Goal: Information Seeking & Learning: Learn about a topic

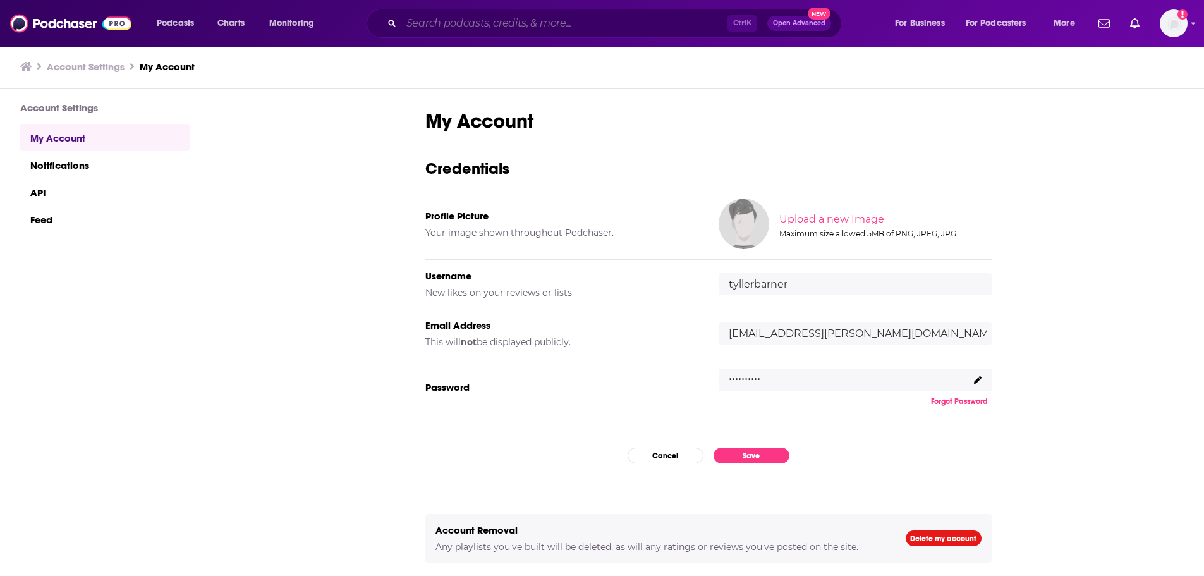
click at [587, 18] on input "Search podcasts, credits, & more..." at bounding box center [564, 23] width 326 height 20
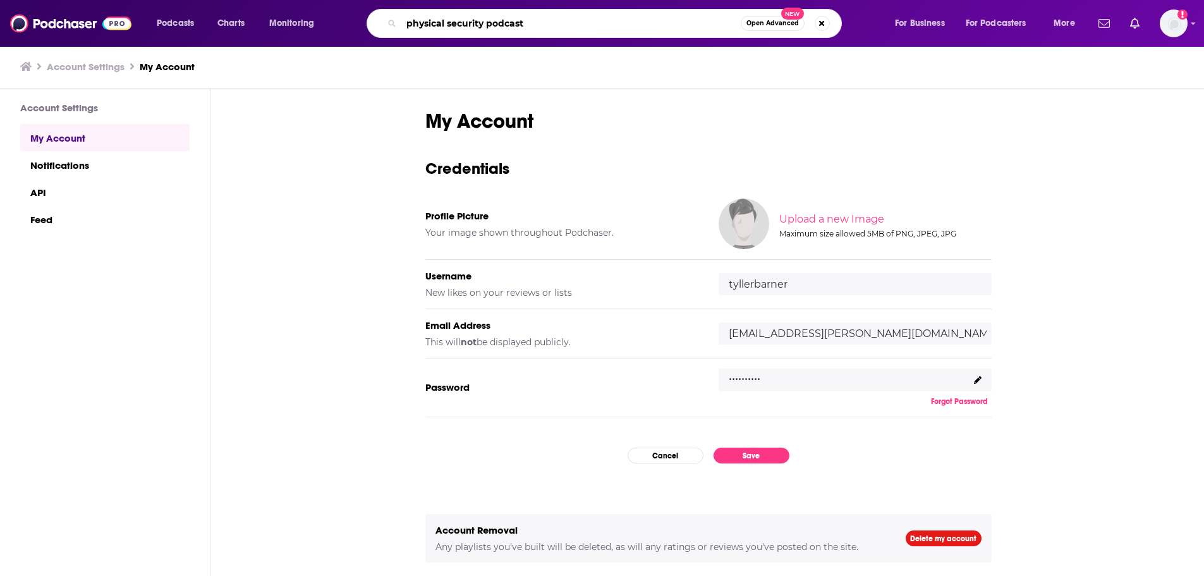
type input "physical security podcasts"
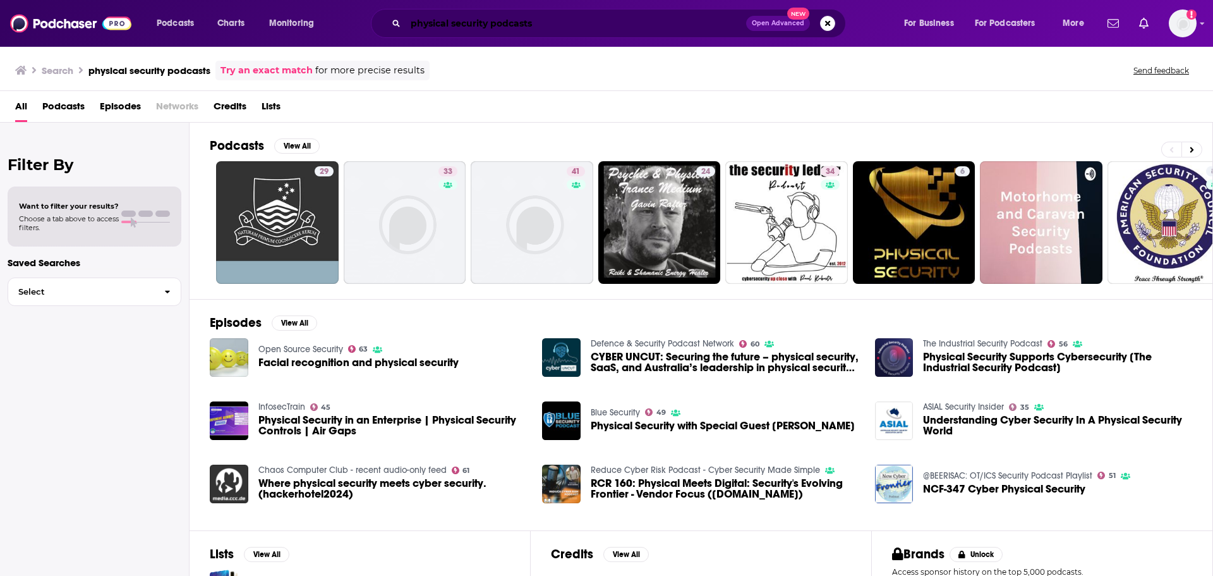
click at [524, 26] on input "physical security podcasts" at bounding box center [576, 23] width 341 height 20
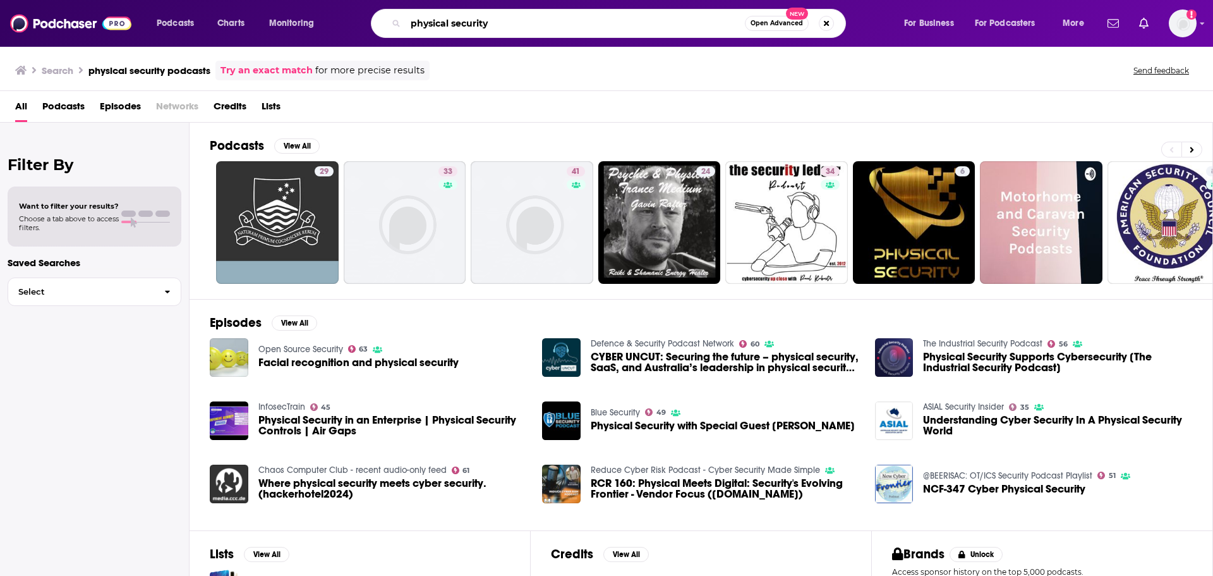
type input "physical security"
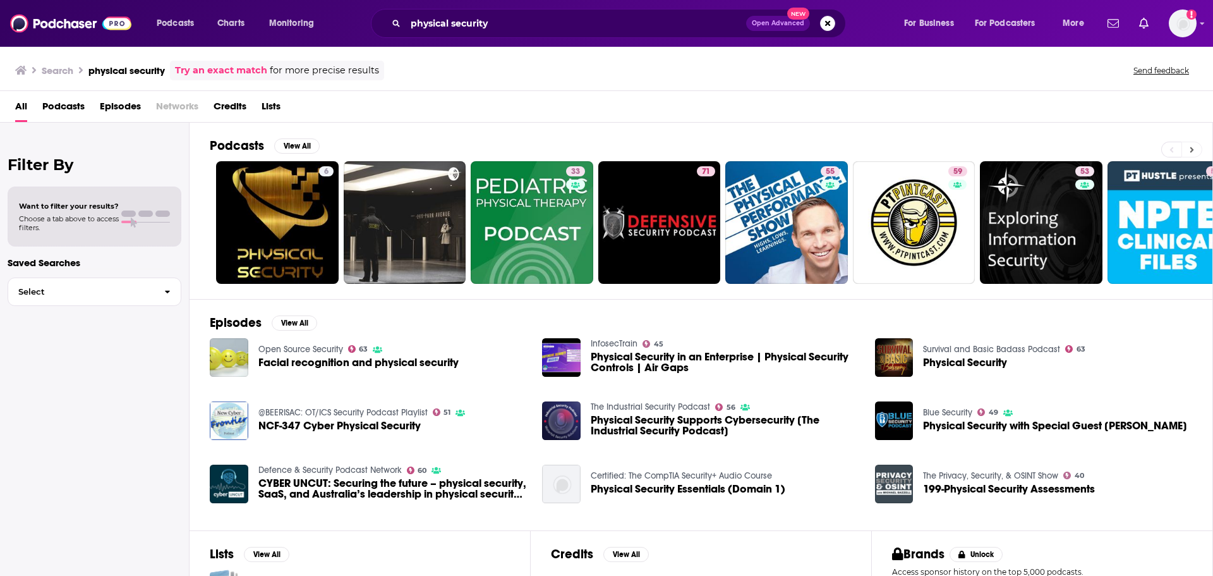
click at [1197, 147] on button at bounding box center [1191, 150] width 21 height 16
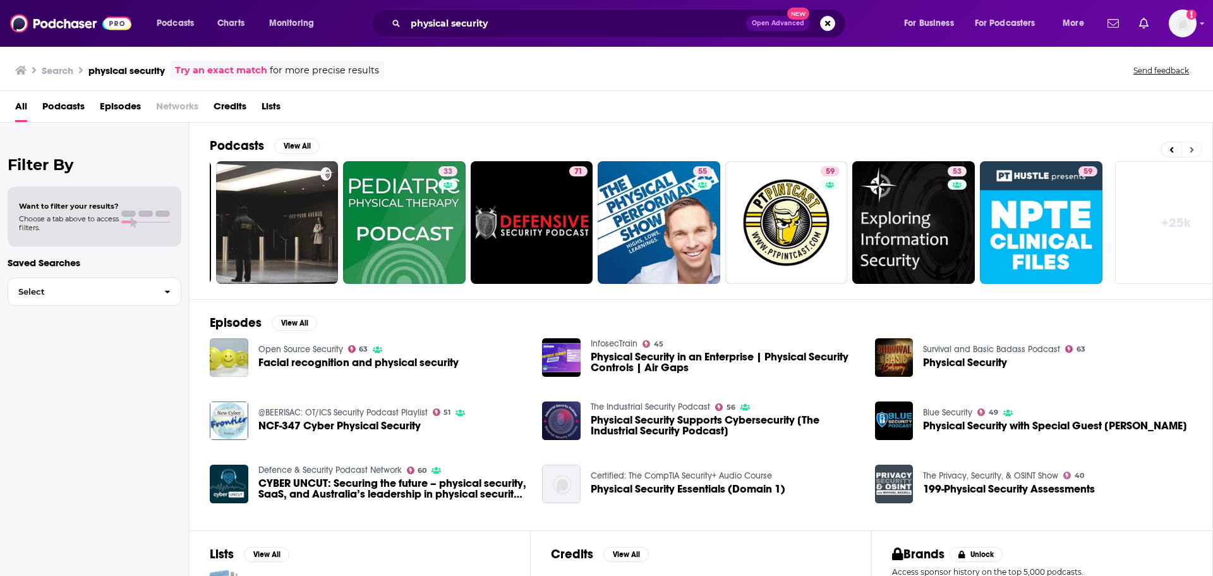
scroll to position [0, 157]
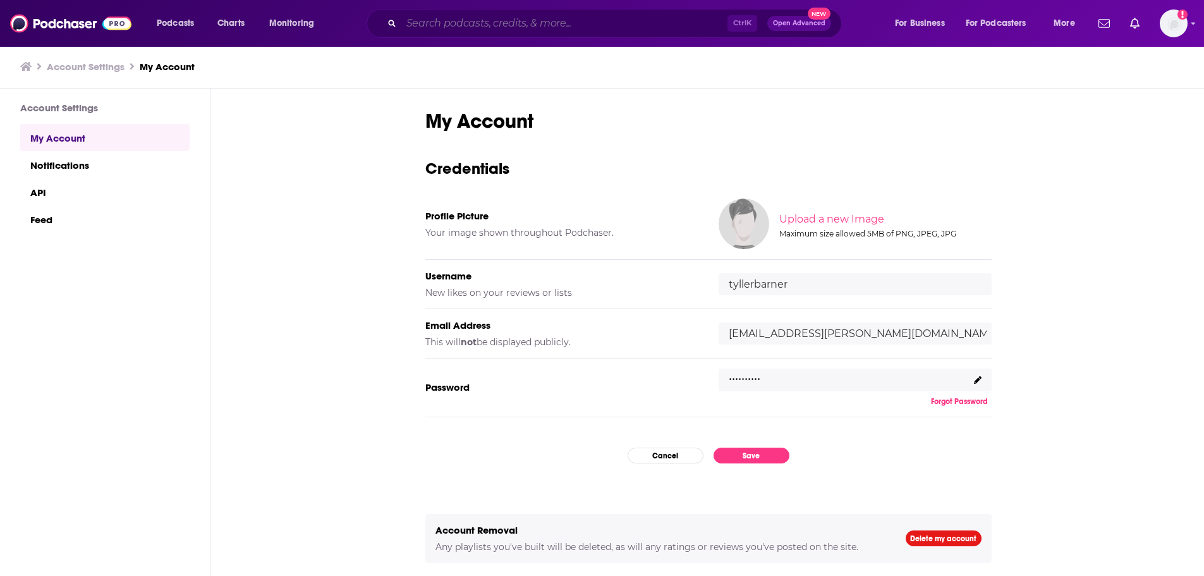
click at [497, 21] on input "Search podcasts, credits, & more..." at bounding box center [564, 23] width 326 height 20
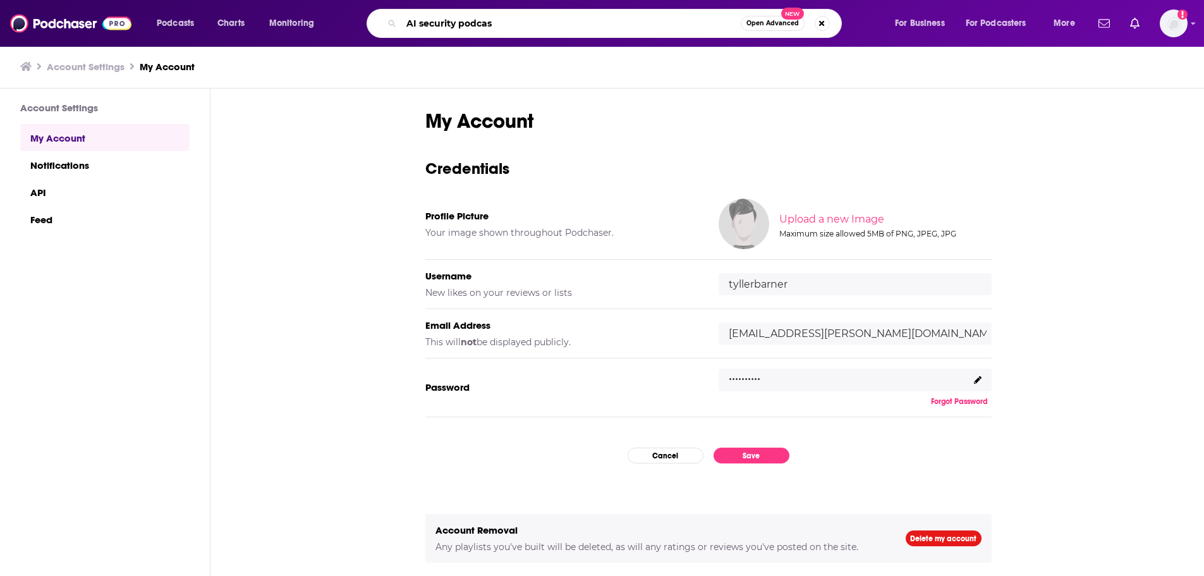
type input "AI security podcast"
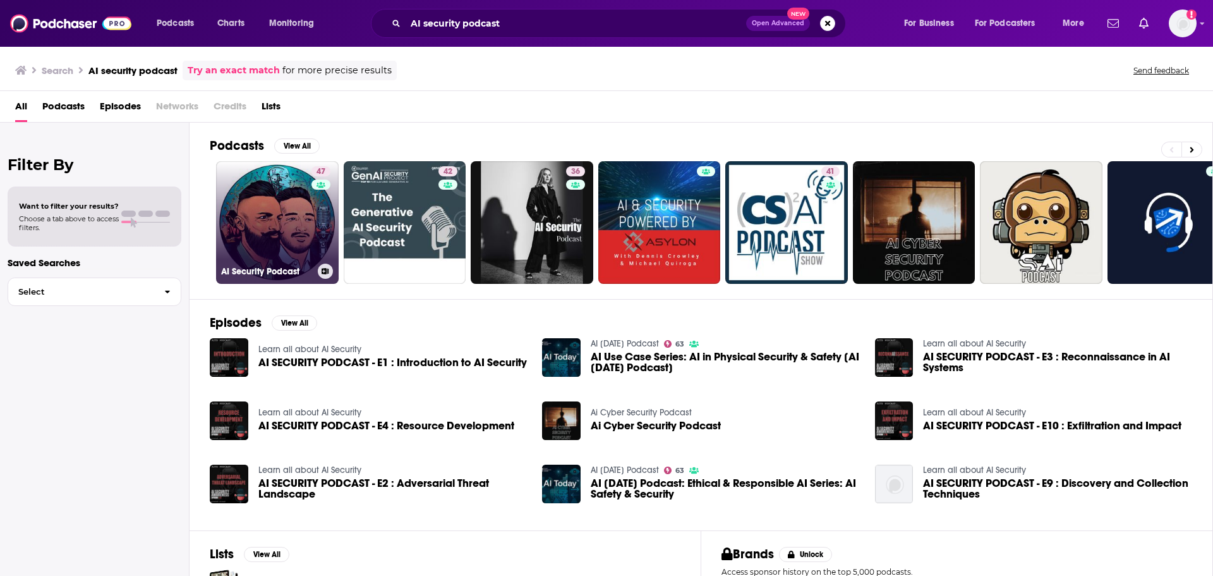
click at [310, 242] on link "47 AI Security Podcast" at bounding box center [277, 222] width 123 height 123
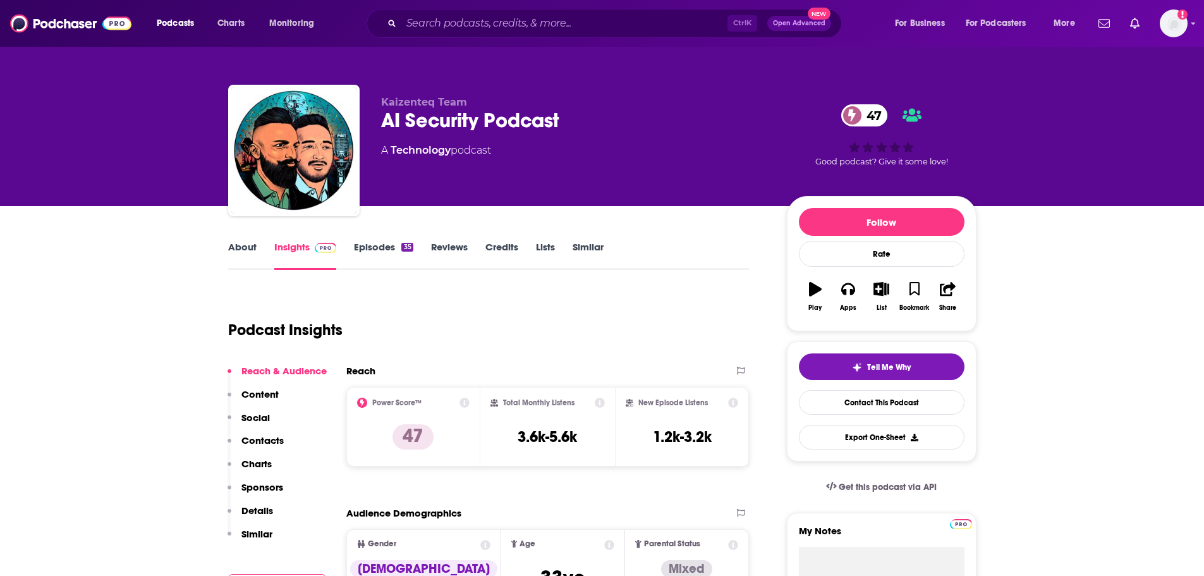
scroll to position [63, 0]
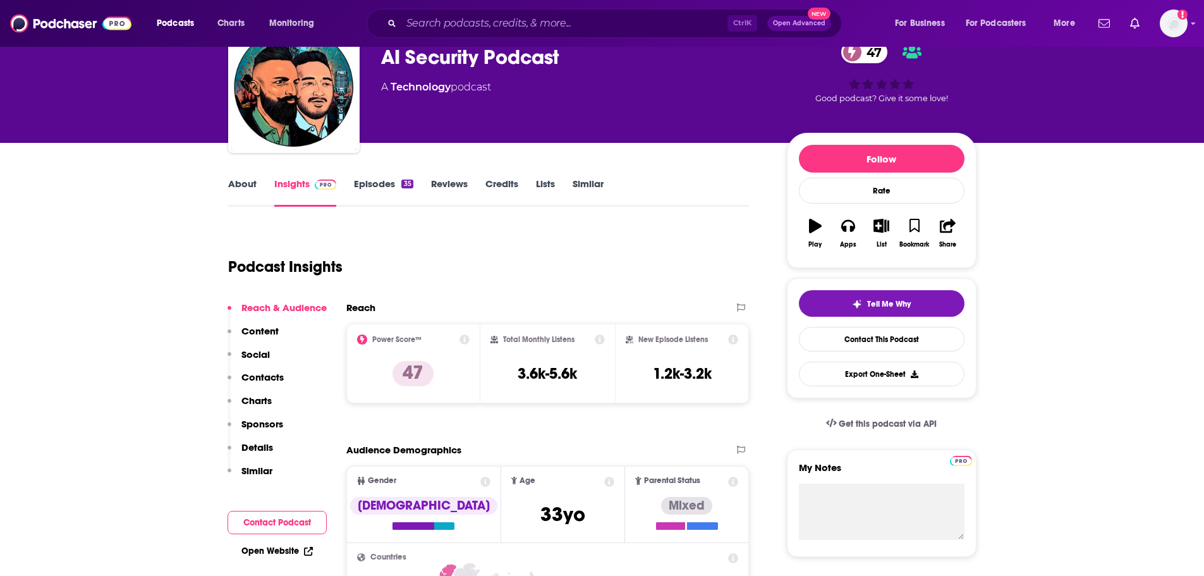
click at [238, 183] on link "About" at bounding box center [242, 192] width 28 height 29
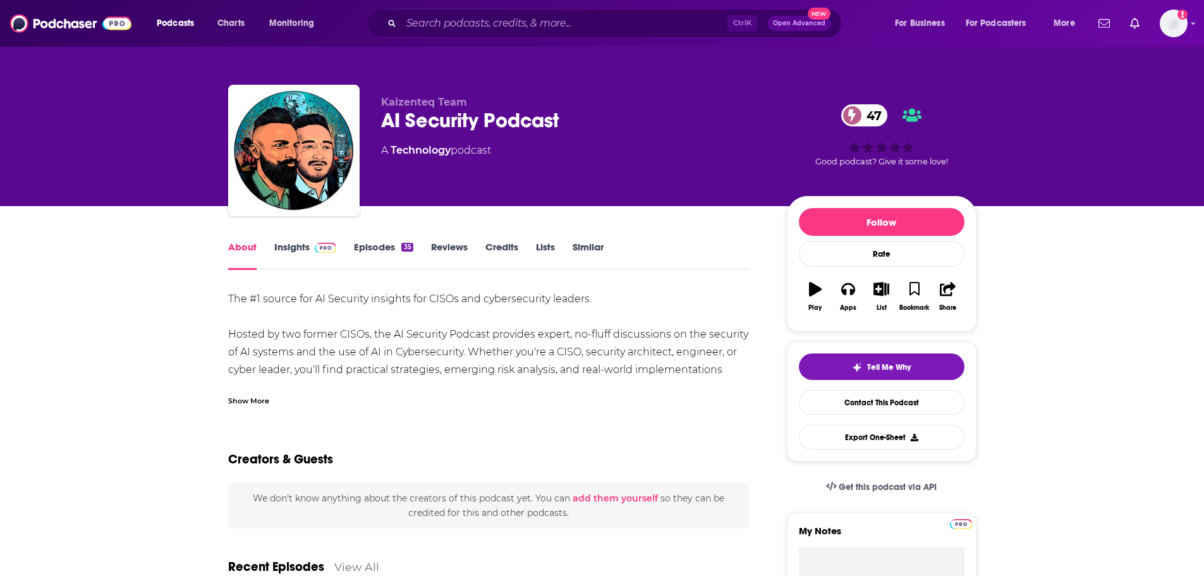
click at [258, 397] on div "Show More" at bounding box center [248, 400] width 41 height 12
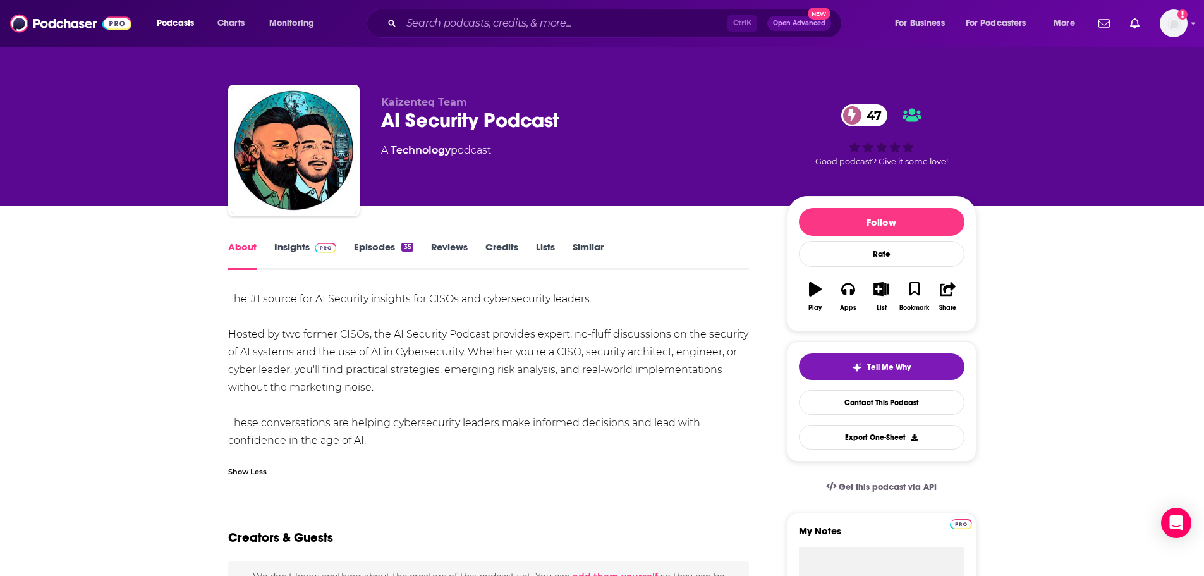
click at [375, 246] on link "Episodes 35" at bounding box center [383, 255] width 59 height 29
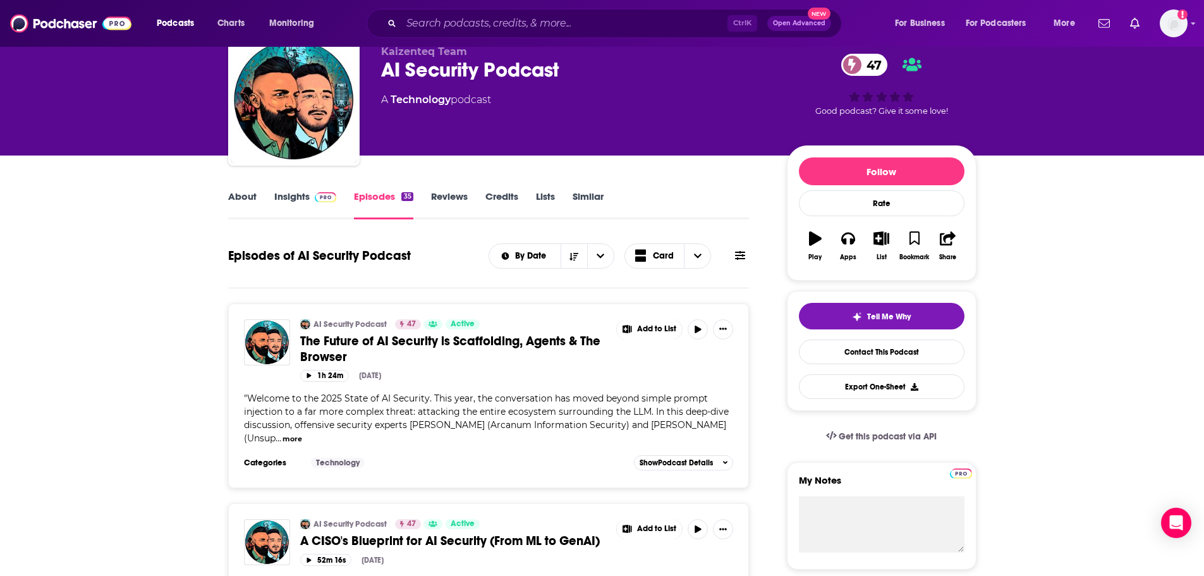
scroll to position [126, 0]
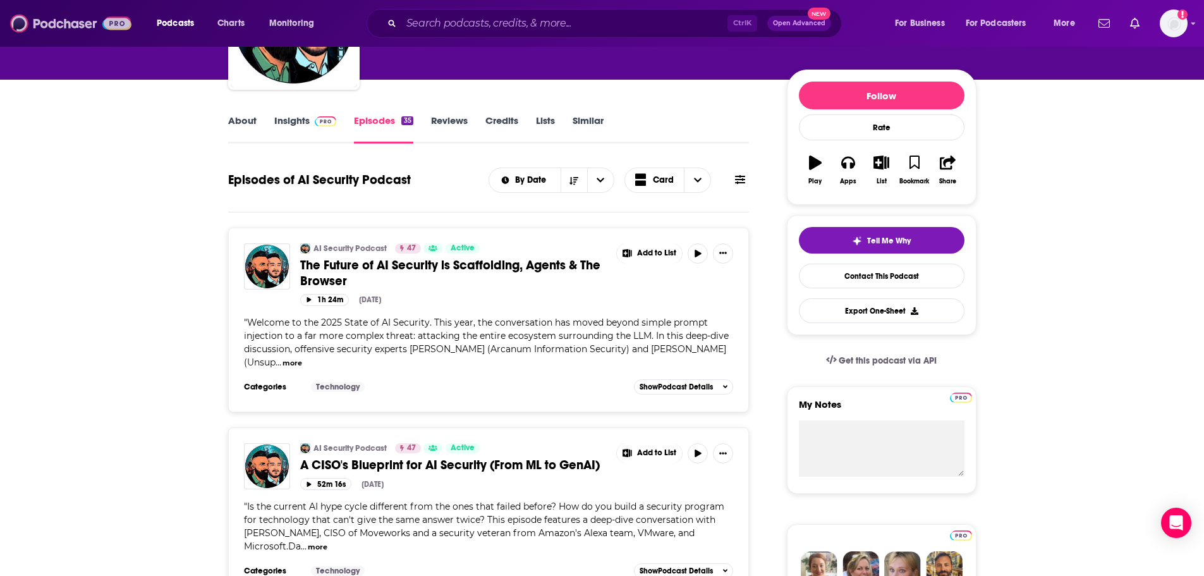
click at [36, 21] on img at bounding box center [70, 23] width 121 height 24
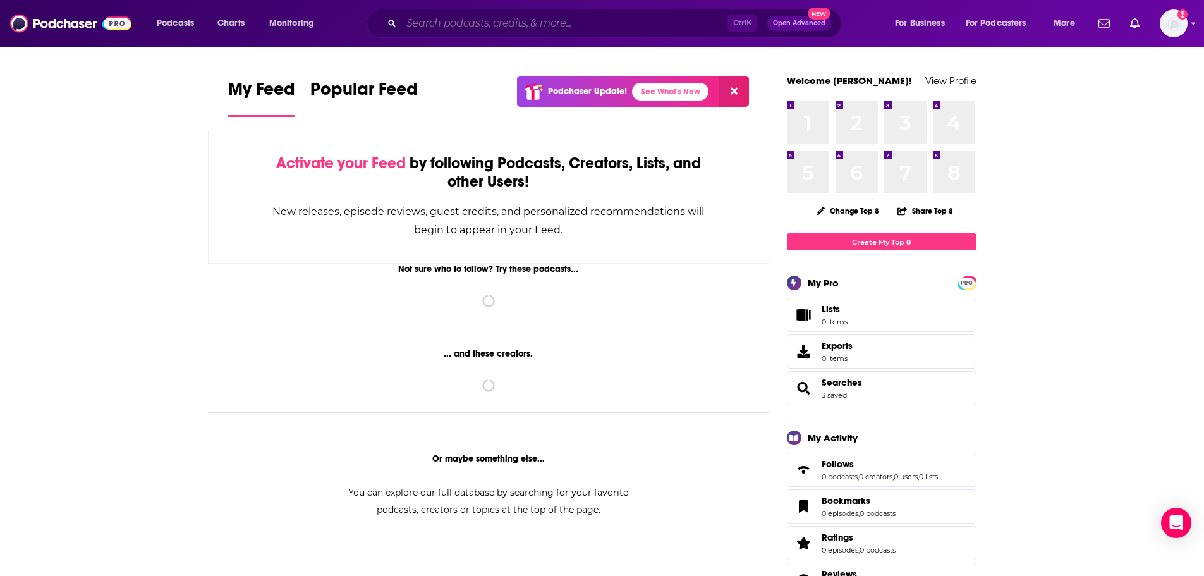
click at [529, 31] on input "Search podcasts, credits, & more..." at bounding box center [564, 23] width 326 height 20
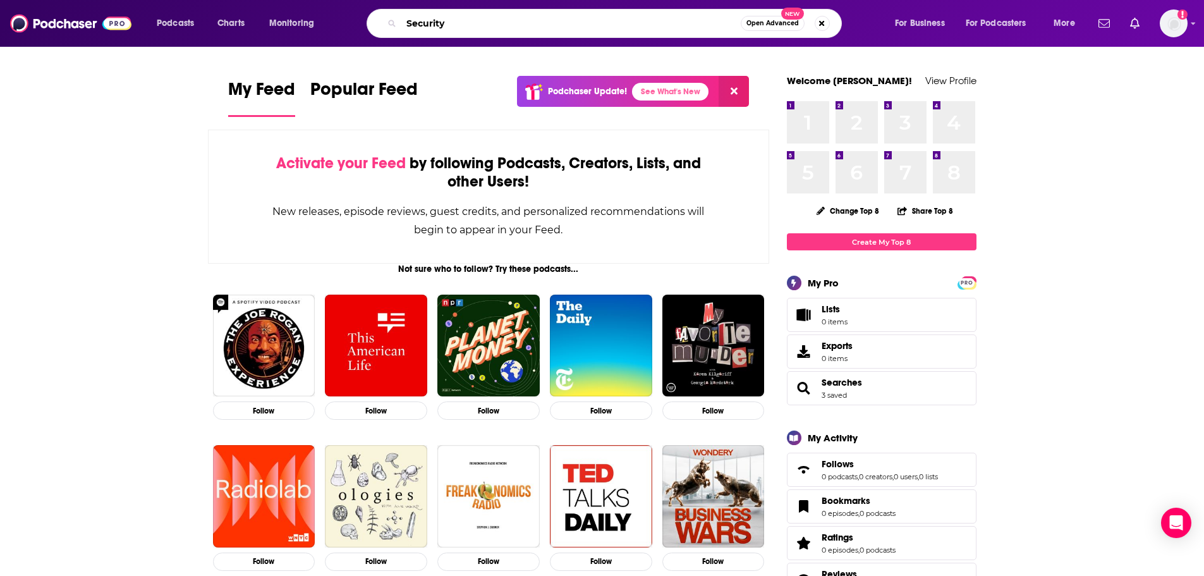
type input "Security"
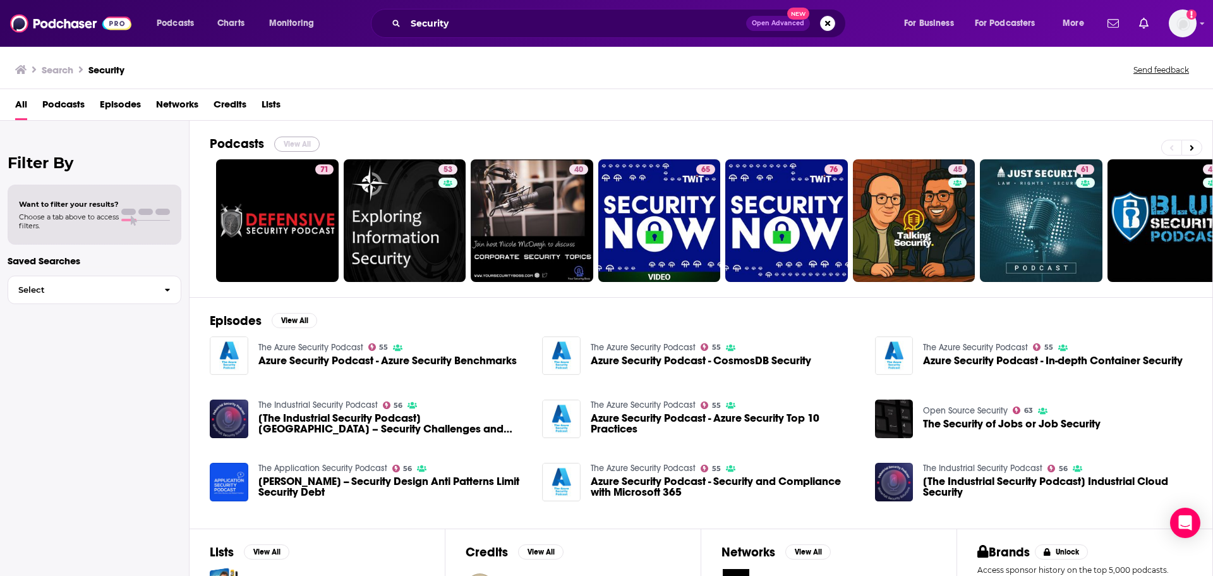
click at [299, 143] on button "View All" at bounding box center [296, 143] width 45 height 15
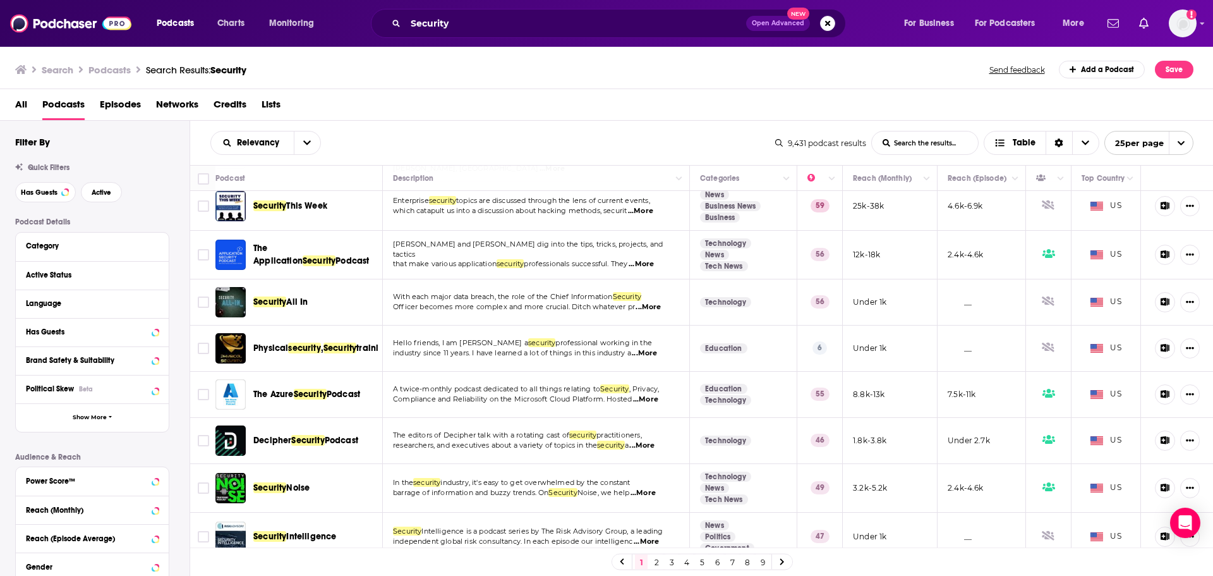
scroll to position [894, 0]
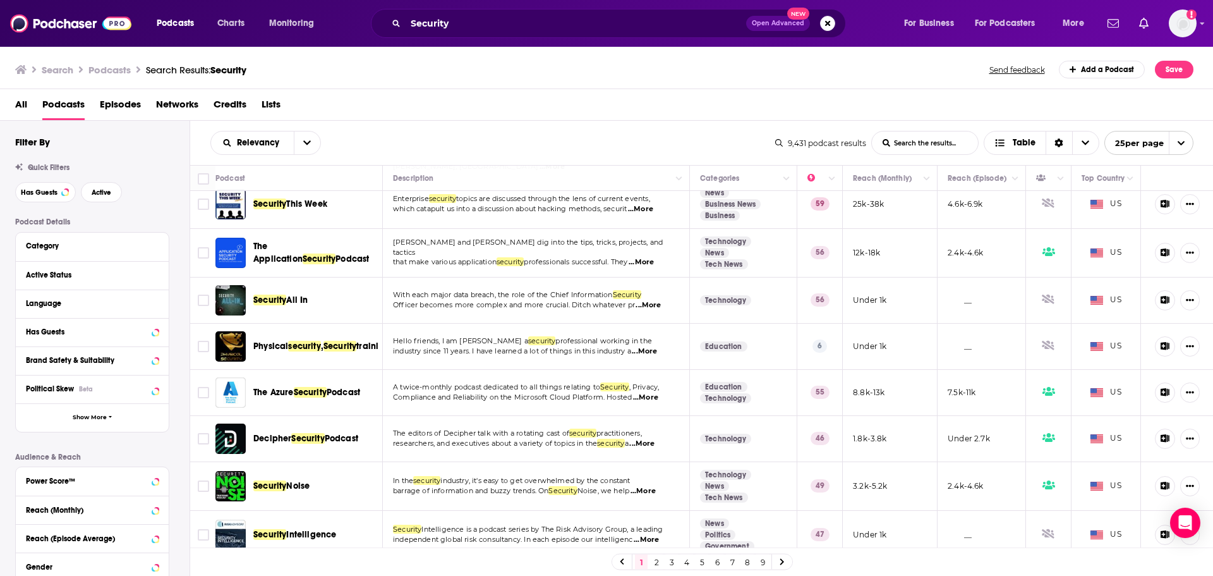
click at [643, 300] on span "...More" at bounding box center [648, 305] width 25 height 10
click at [650, 535] on span "...More" at bounding box center [646, 540] width 25 height 10
click at [644, 486] on span "...More" at bounding box center [643, 491] width 25 height 10
click at [653, 564] on link "2" at bounding box center [656, 561] width 13 height 15
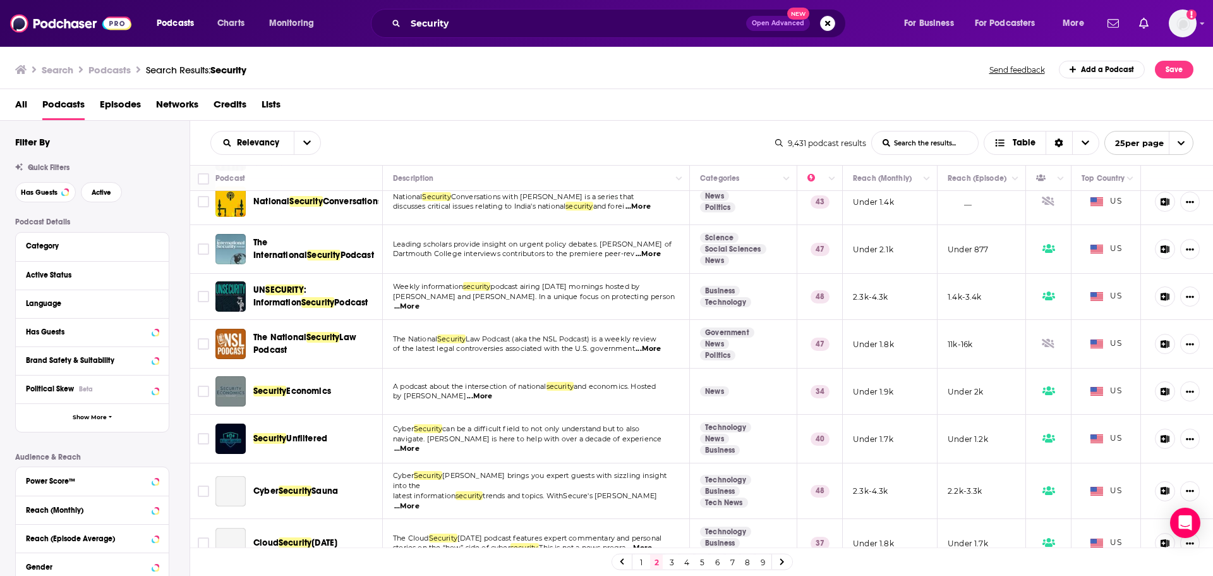
scroll to position [833, 0]
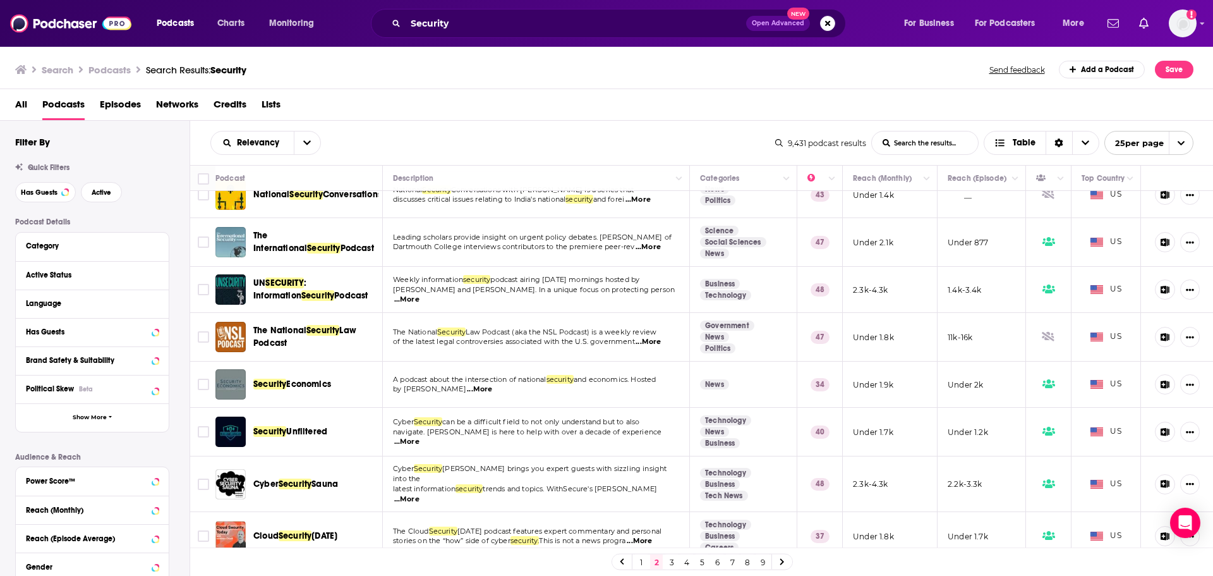
click at [673, 564] on link "3" at bounding box center [671, 561] width 13 height 15
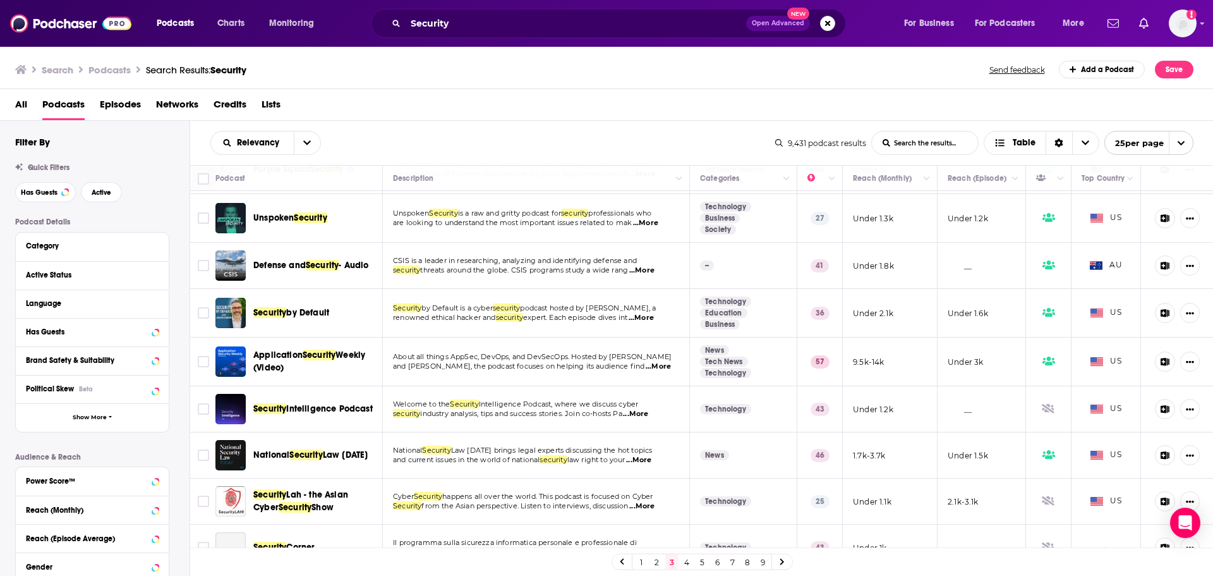
scroll to position [821, 0]
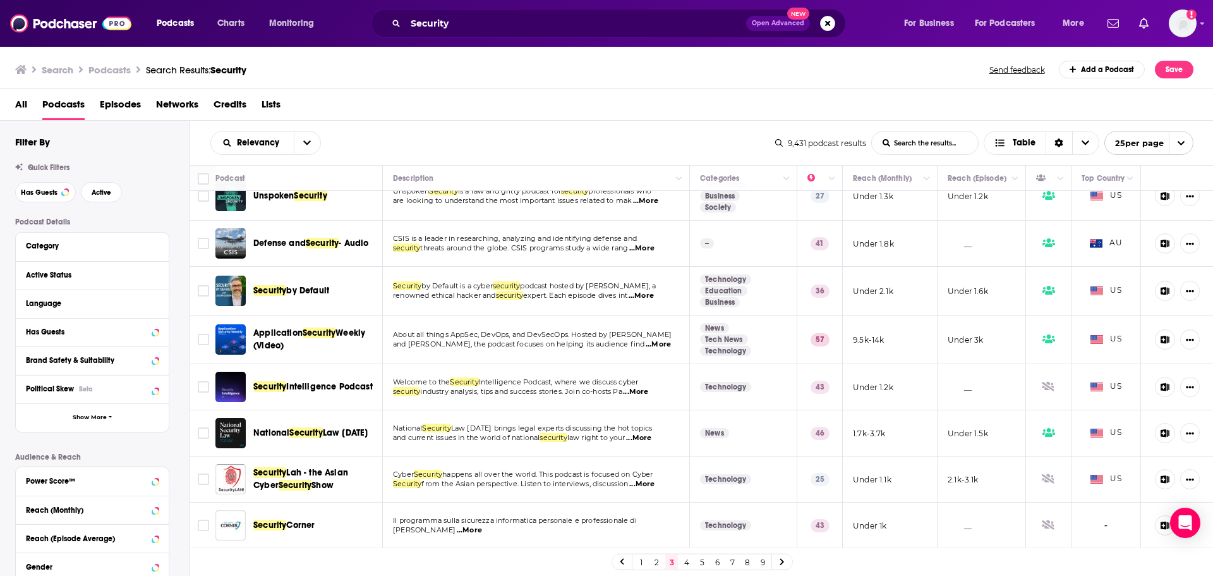
click at [685, 560] on link "4" at bounding box center [686, 561] width 13 height 15
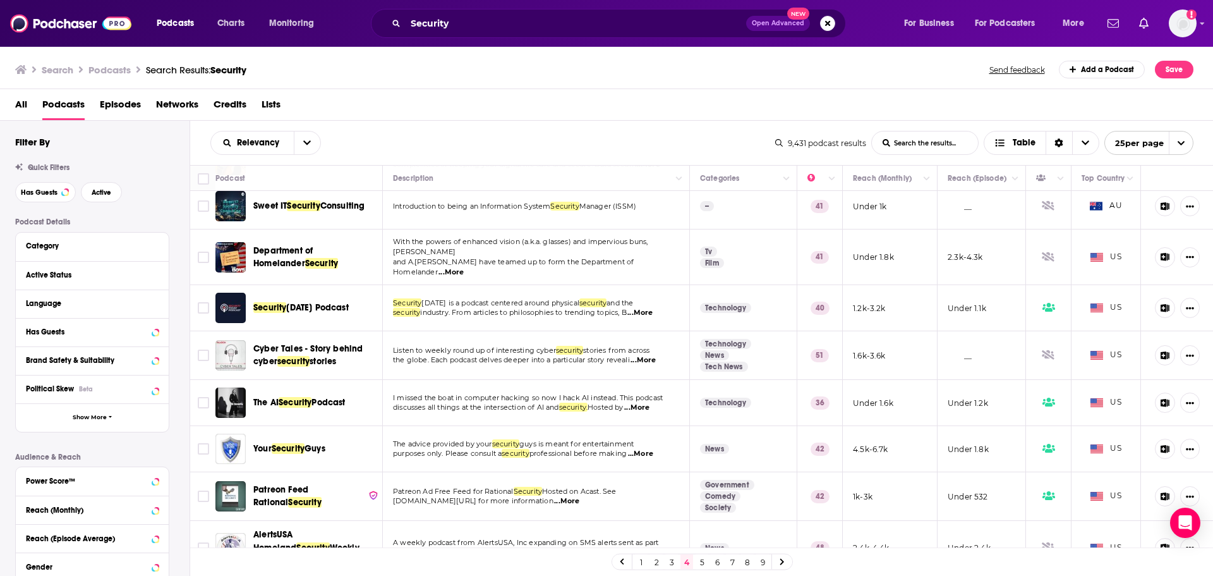
scroll to position [823, 0]
click at [701, 565] on link "5" at bounding box center [702, 561] width 13 height 15
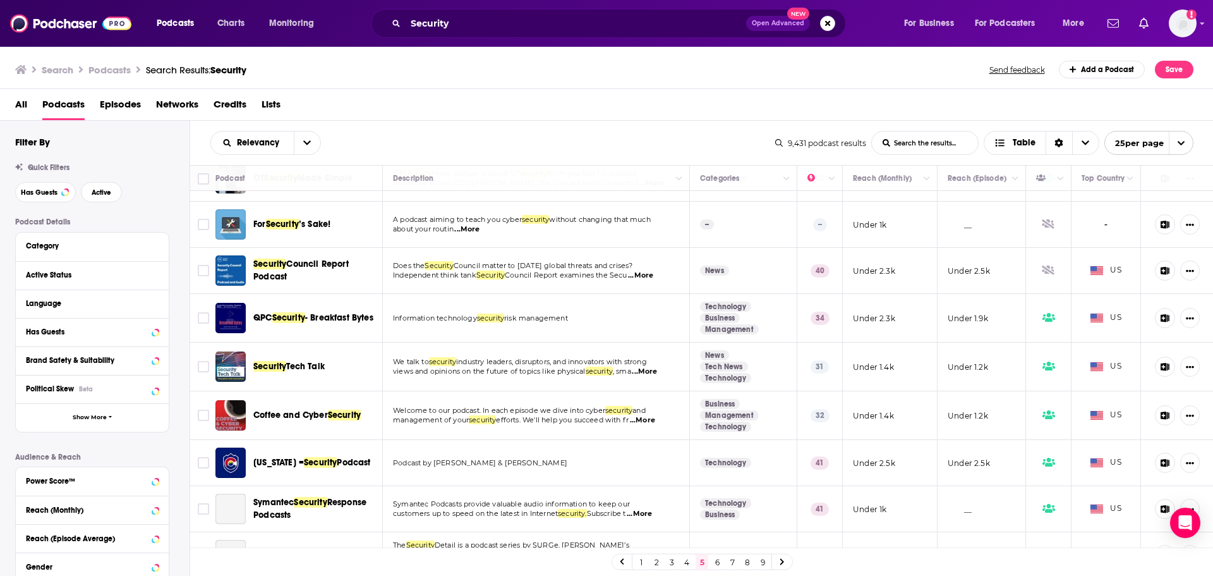
scroll to position [505, 0]
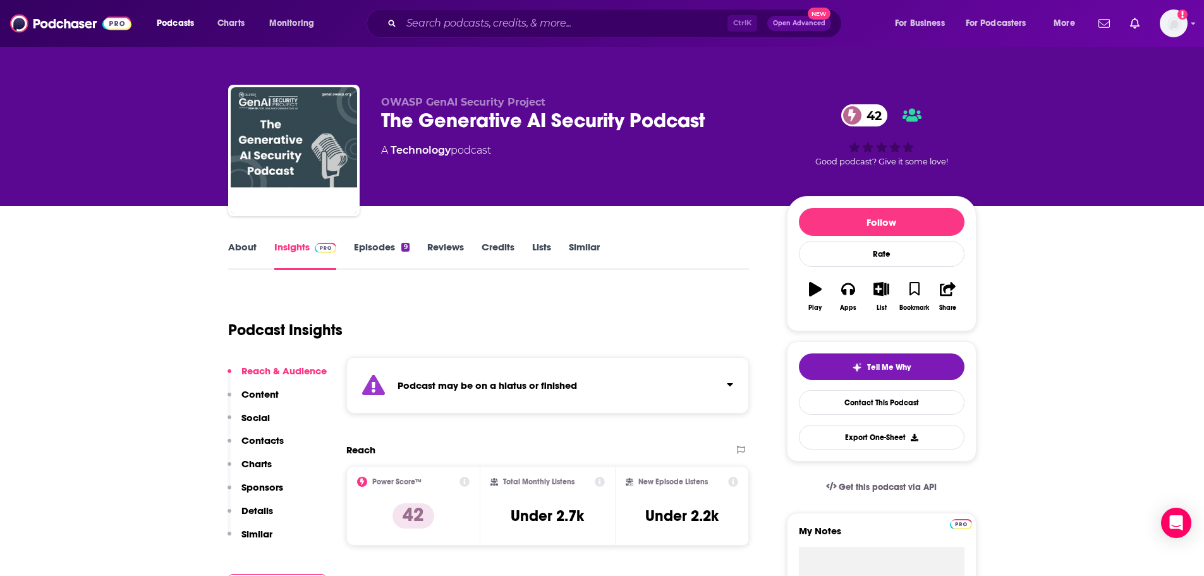
click at [243, 246] on link "About" at bounding box center [242, 255] width 28 height 29
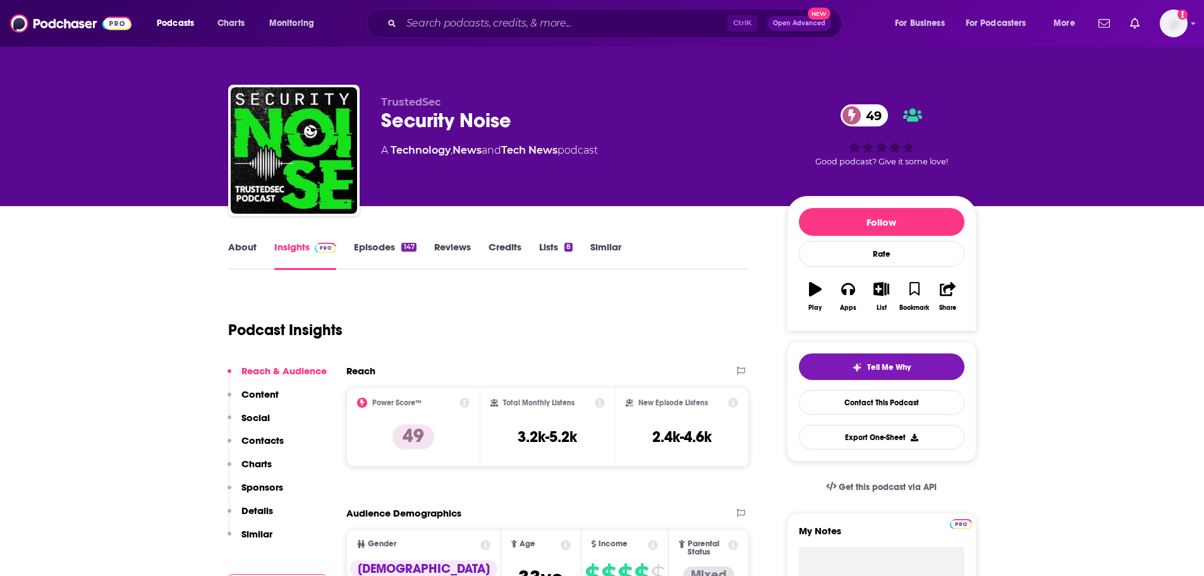
click at [248, 250] on link "About" at bounding box center [242, 255] width 28 height 29
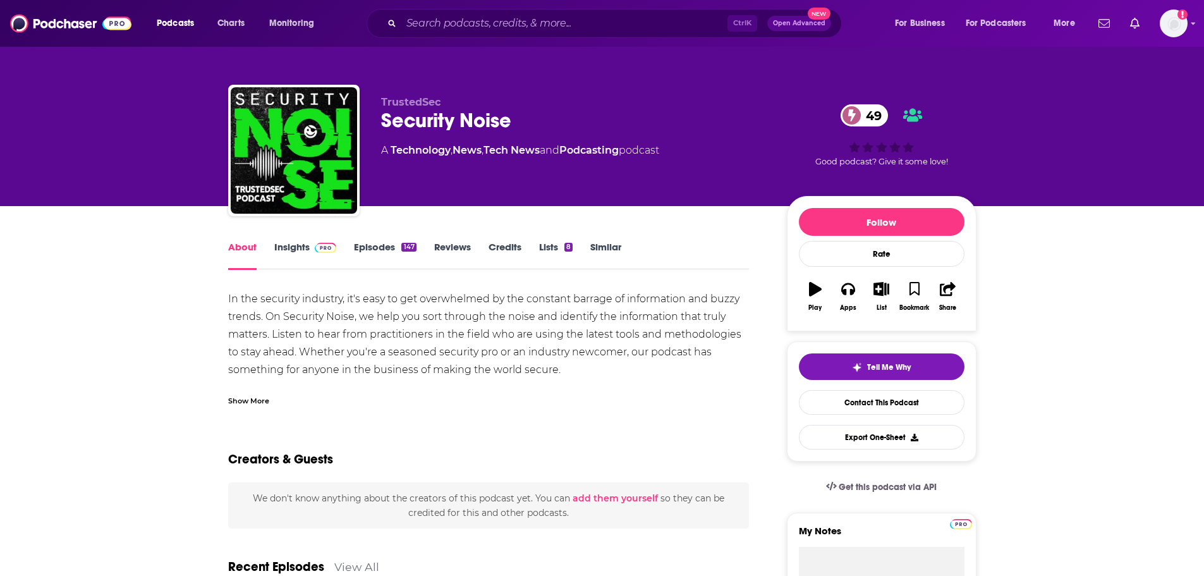
click at [367, 241] on link "Episodes 147" at bounding box center [385, 255] width 62 height 29
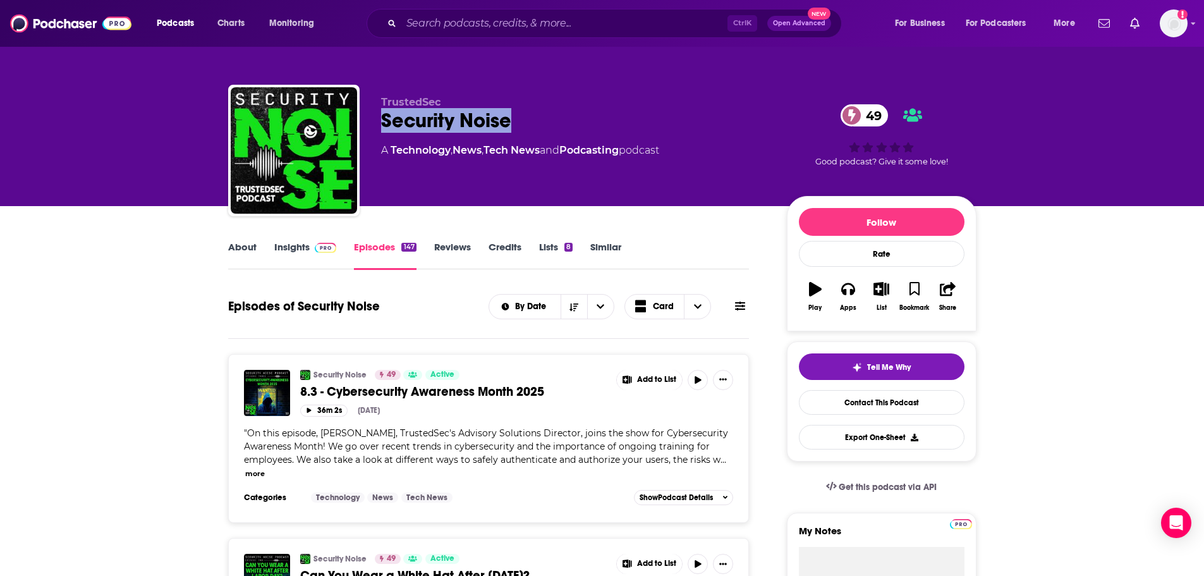
drag, startPoint x: 519, startPoint y: 121, endPoint x: 383, endPoint y: 124, distance: 136.5
click at [383, 124] on div "Security Noise 49" at bounding box center [573, 120] width 385 height 25
copy h2 "Security Noise"
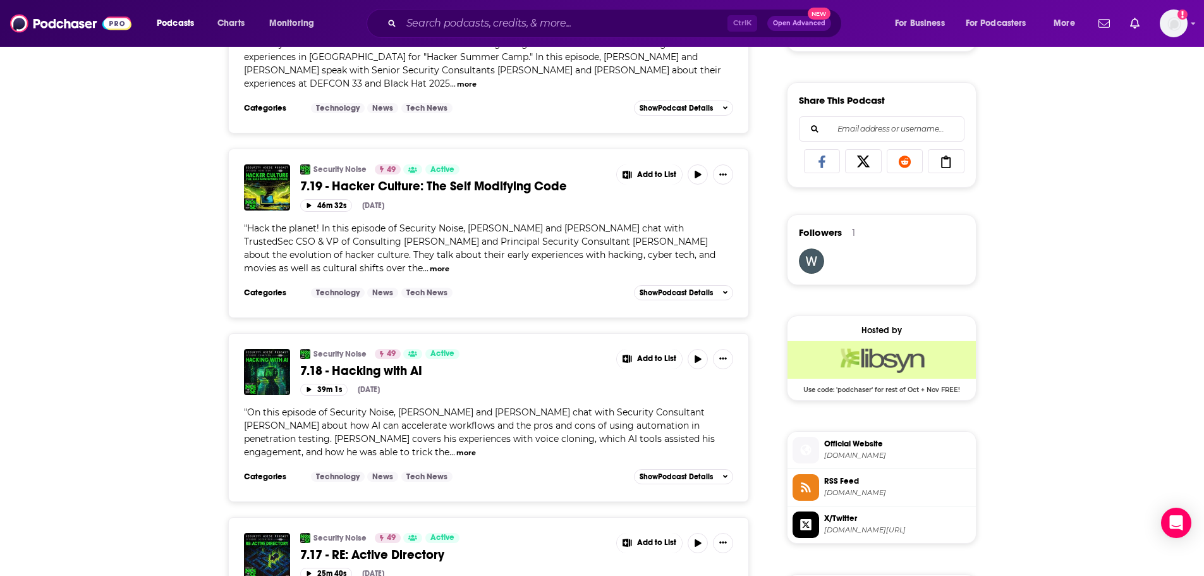
scroll to position [758, 0]
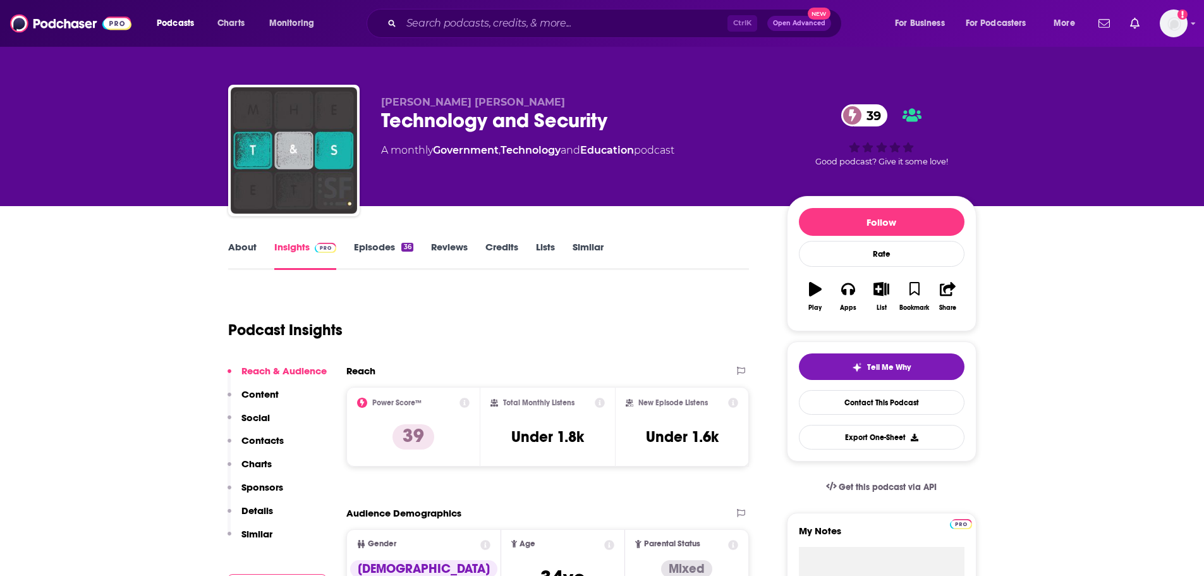
click at [236, 249] on link "About" at bounding box center [242, 255] width 28 height 29
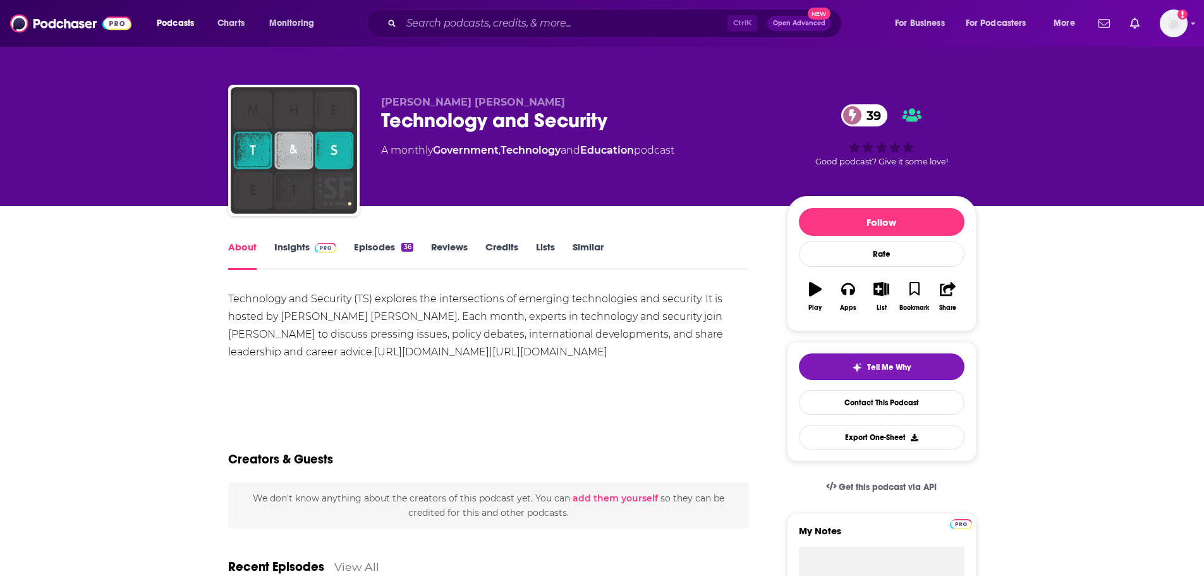
click at [373, 247] on link "Episodes 36" at bounding box center [383, 255] width 59 height 29
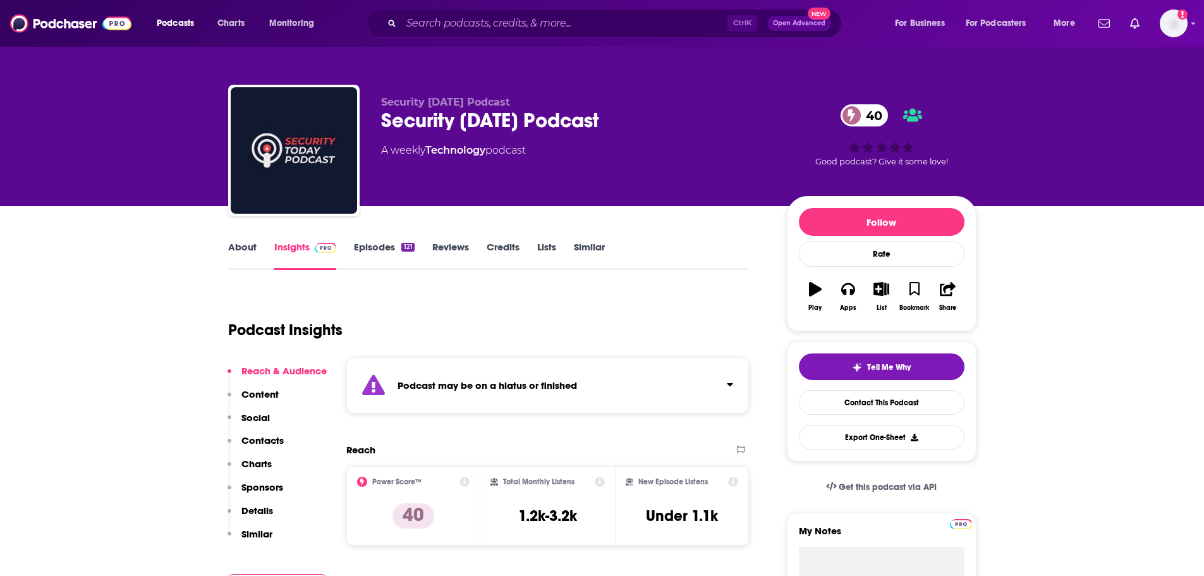
click at [242, 257] on link "About" at bounding box center [242, 255] width 28 height 29
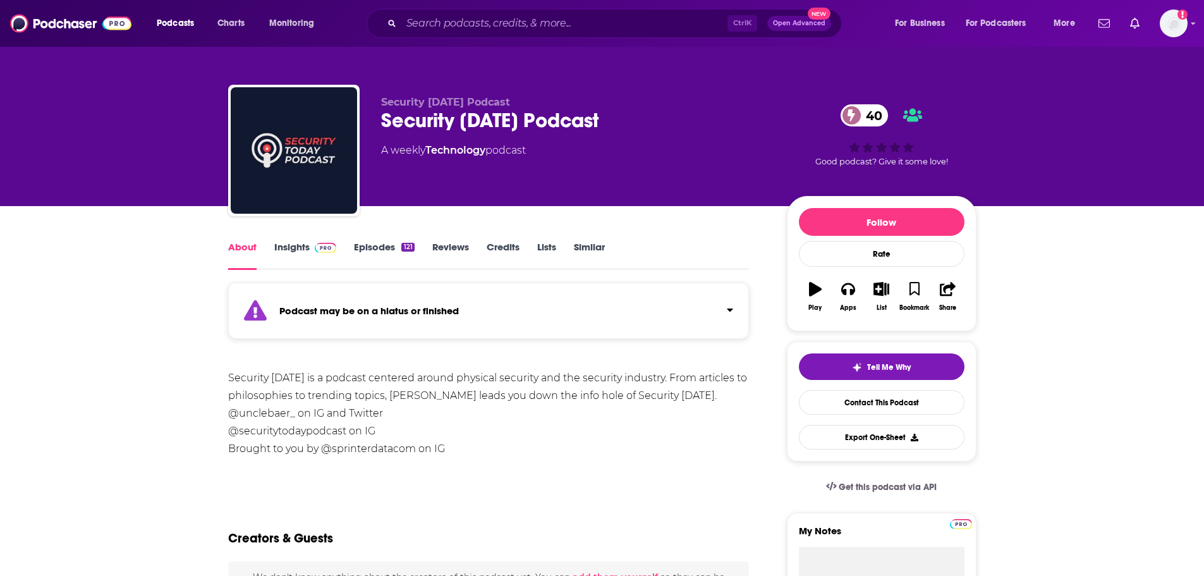
click at [294, 254] on link "Insights" at bounding box center [305, 255] width 63 height 29
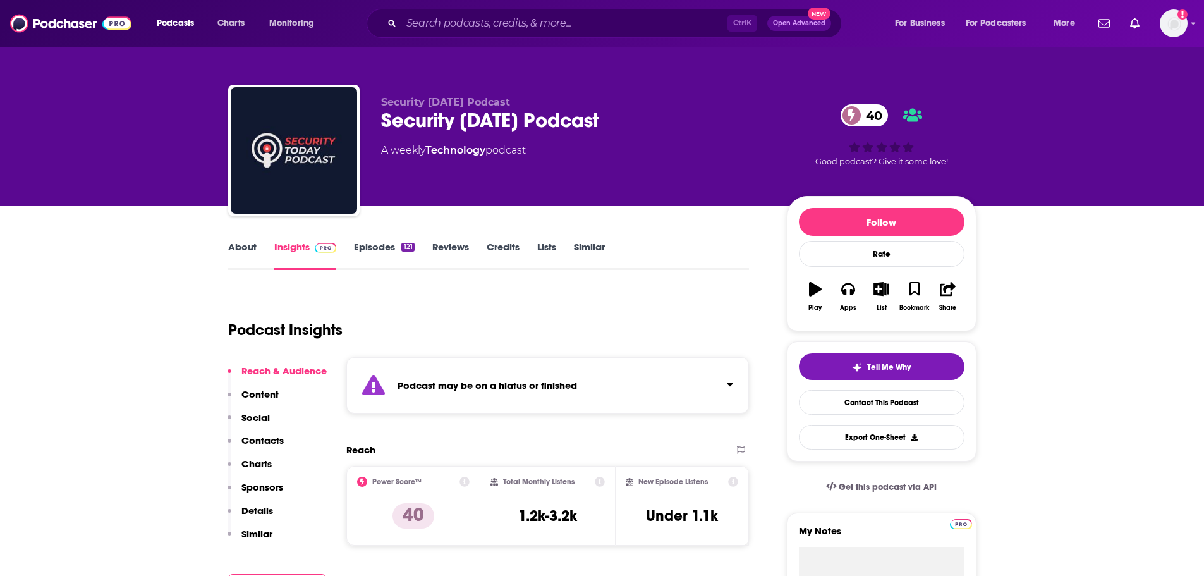
click at [362, 251] on link "Episodes 121" at bounding box center [384, 255] width 60 height 29
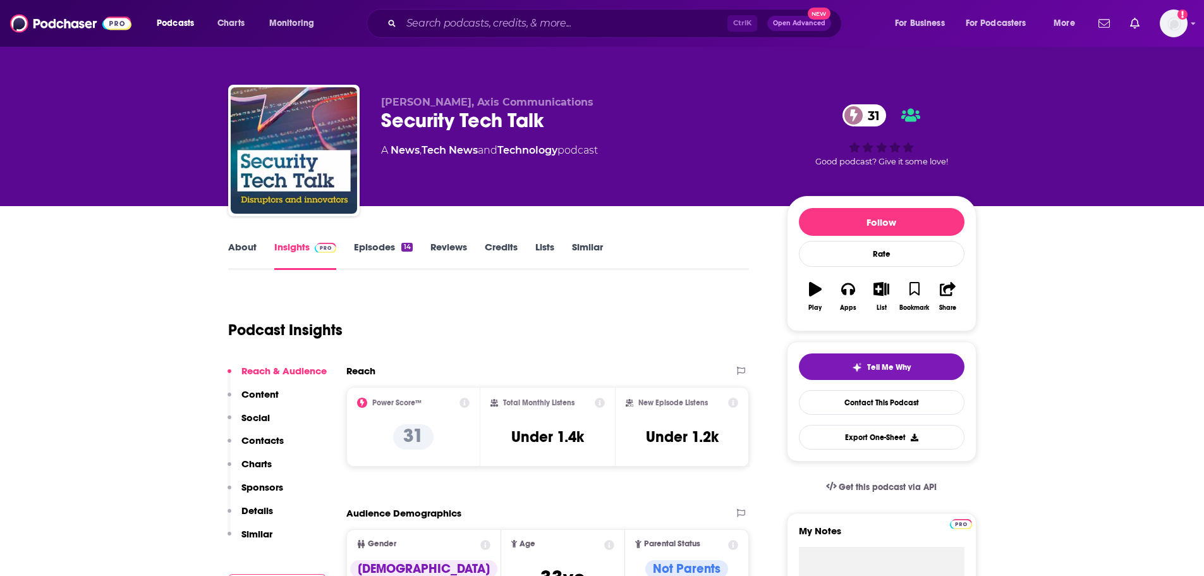
click at [243, 262] on link "About" at bounding box center [242, 255] width 28 height 29
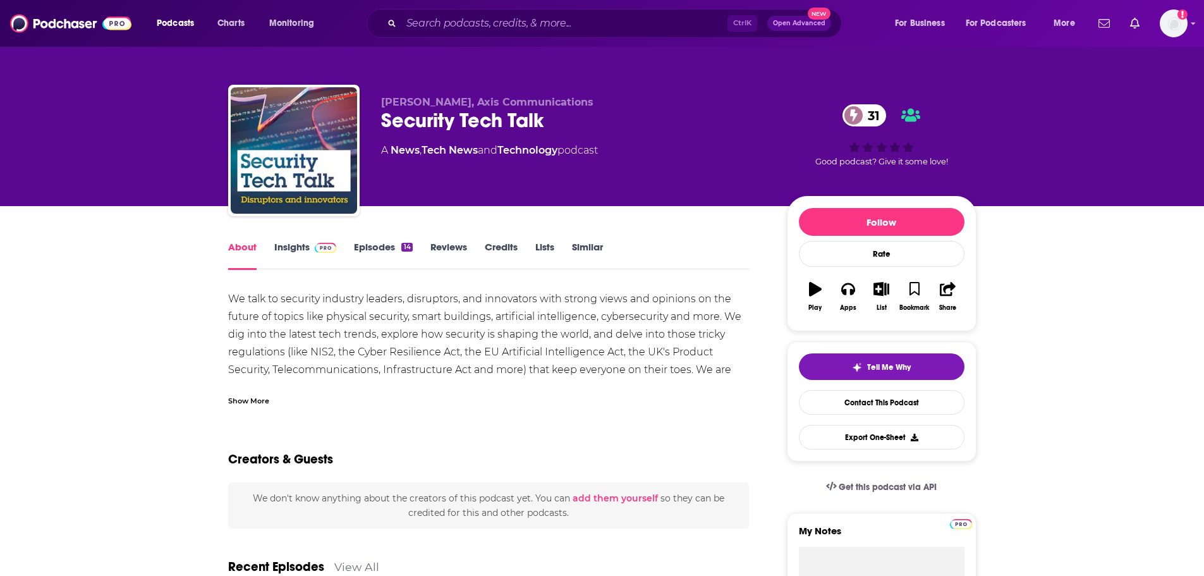
click at [371, 241] on link "Episodes 14" at bounding box center [383, 255] width 58 height 29
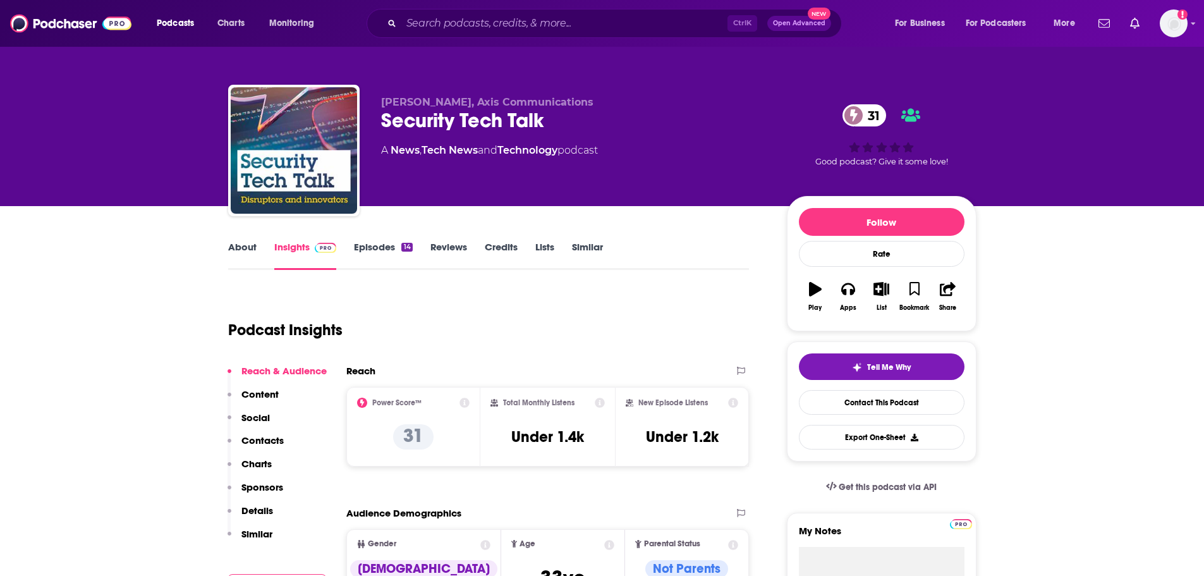
click at [379, 245] on link "Episodes 14" at bounding box center [383, 255] width 58 height 29
